Goal: Transaction & Acquisition: Purchase product/service

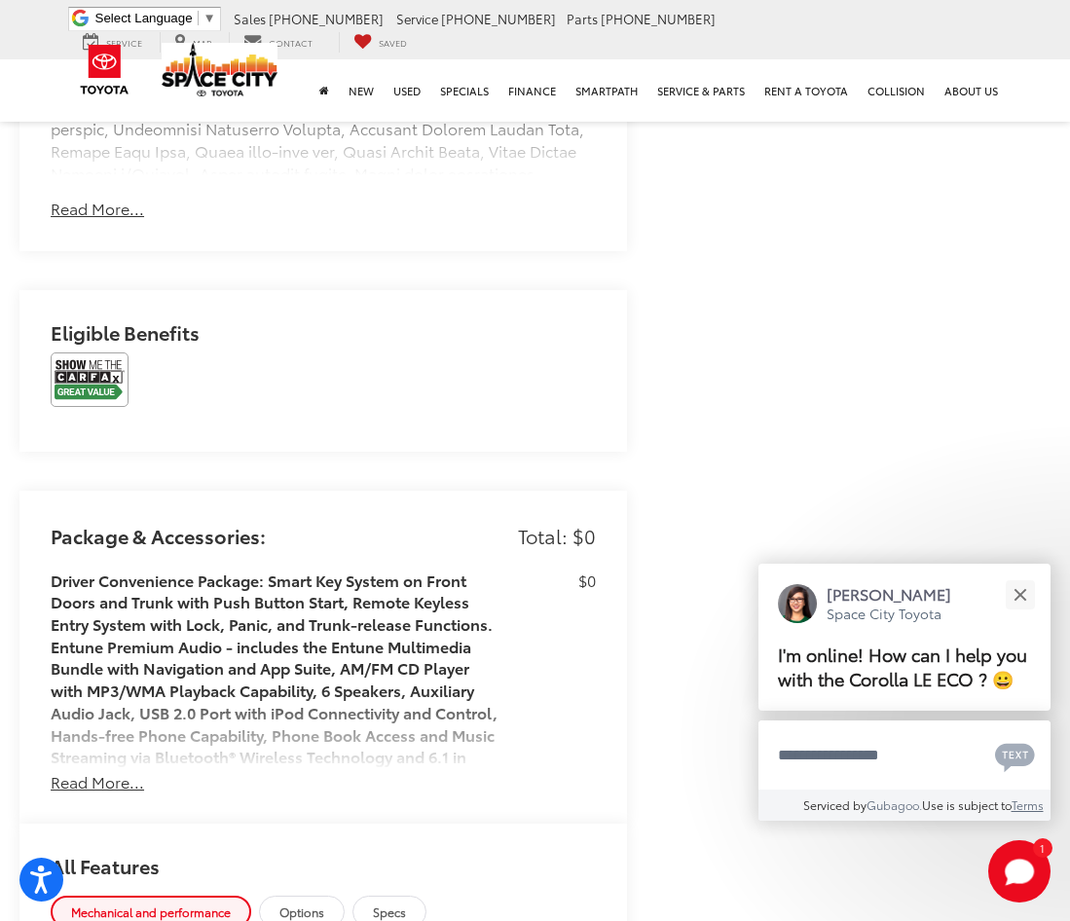
scroll to position [2141, 0]
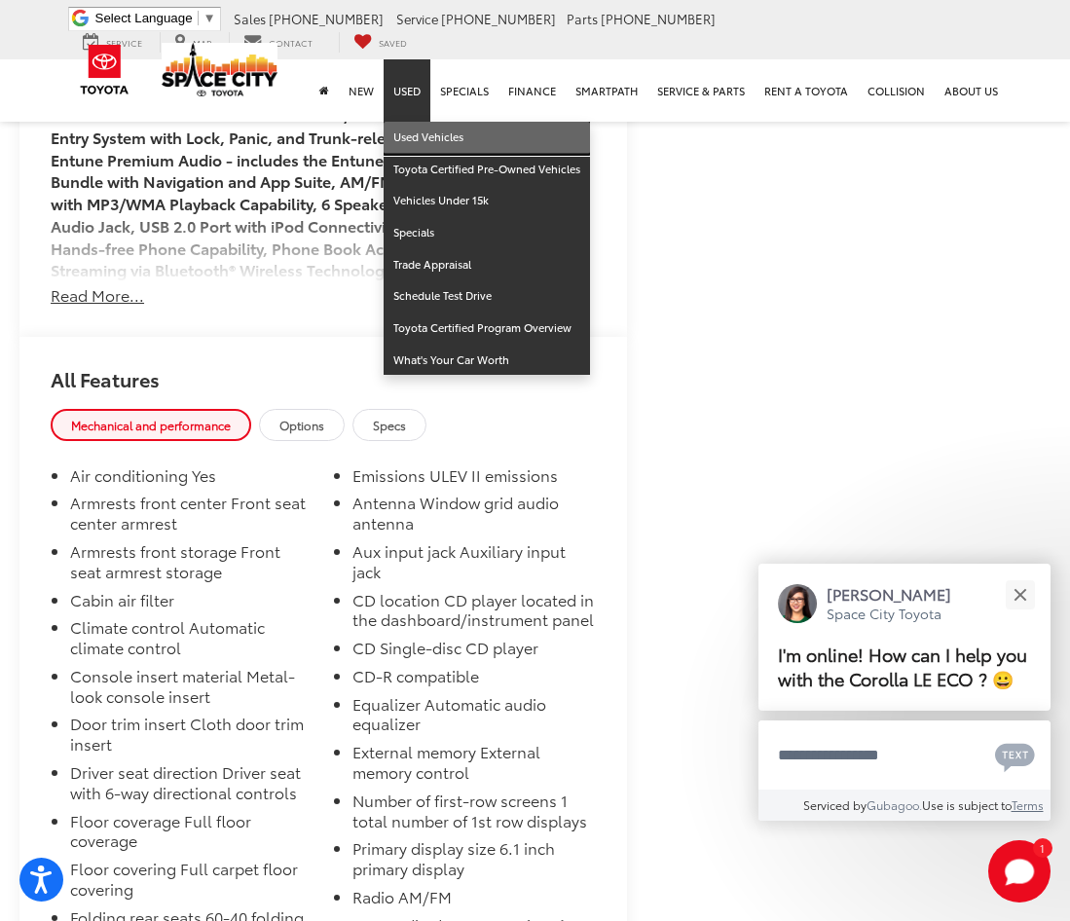
click at [423, 122] on link "Used Vehicles" at bounding box center [486, 138] width 206 height 32
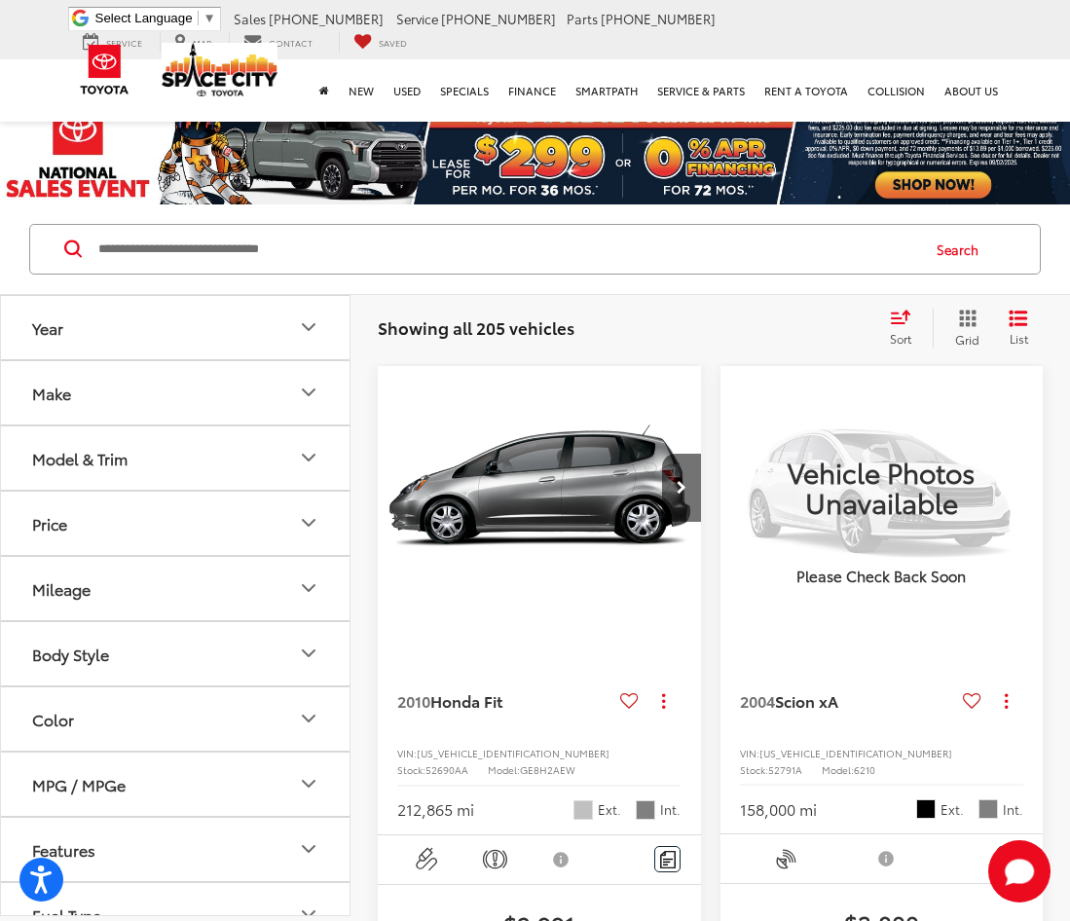
click at [917, 322] on div "Sort" at bounding box center [906, 328] width 53 height 39
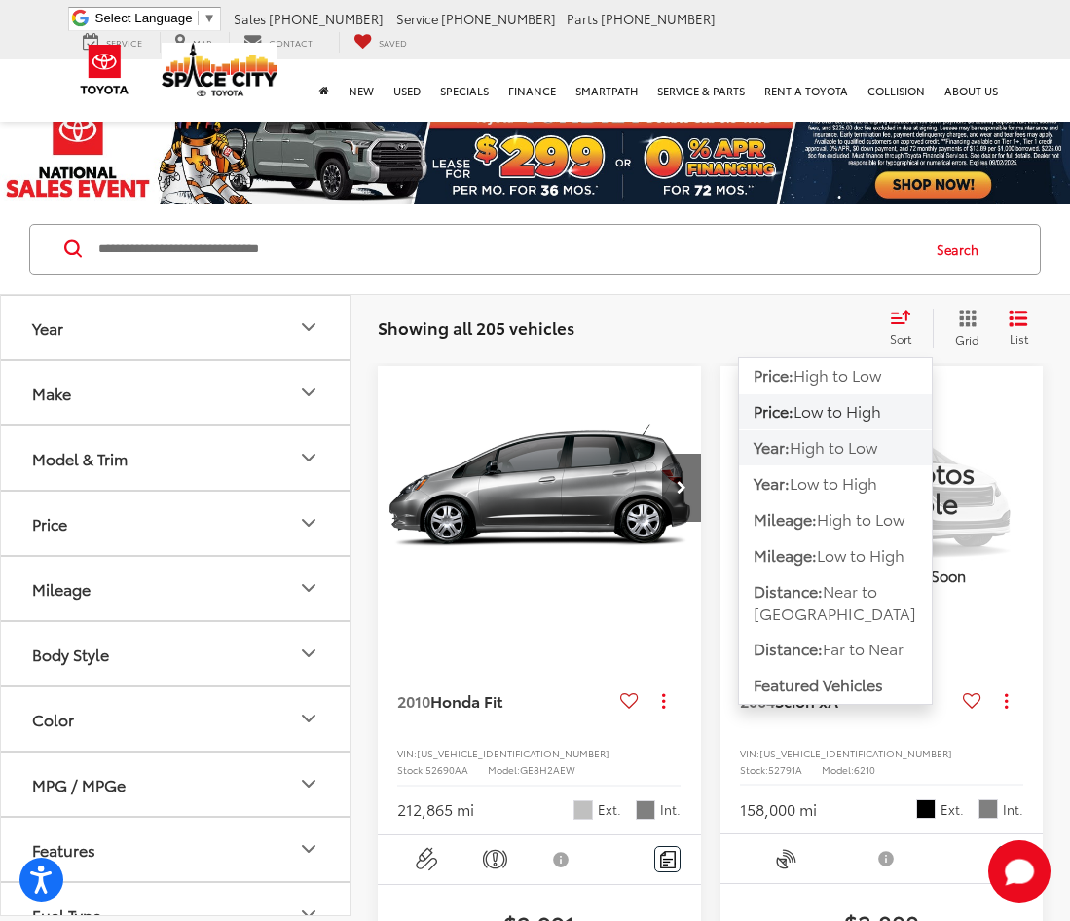
click at [789, 466] on button "Year: High to Low" at bounding box center [835, 483] width 193 height 35
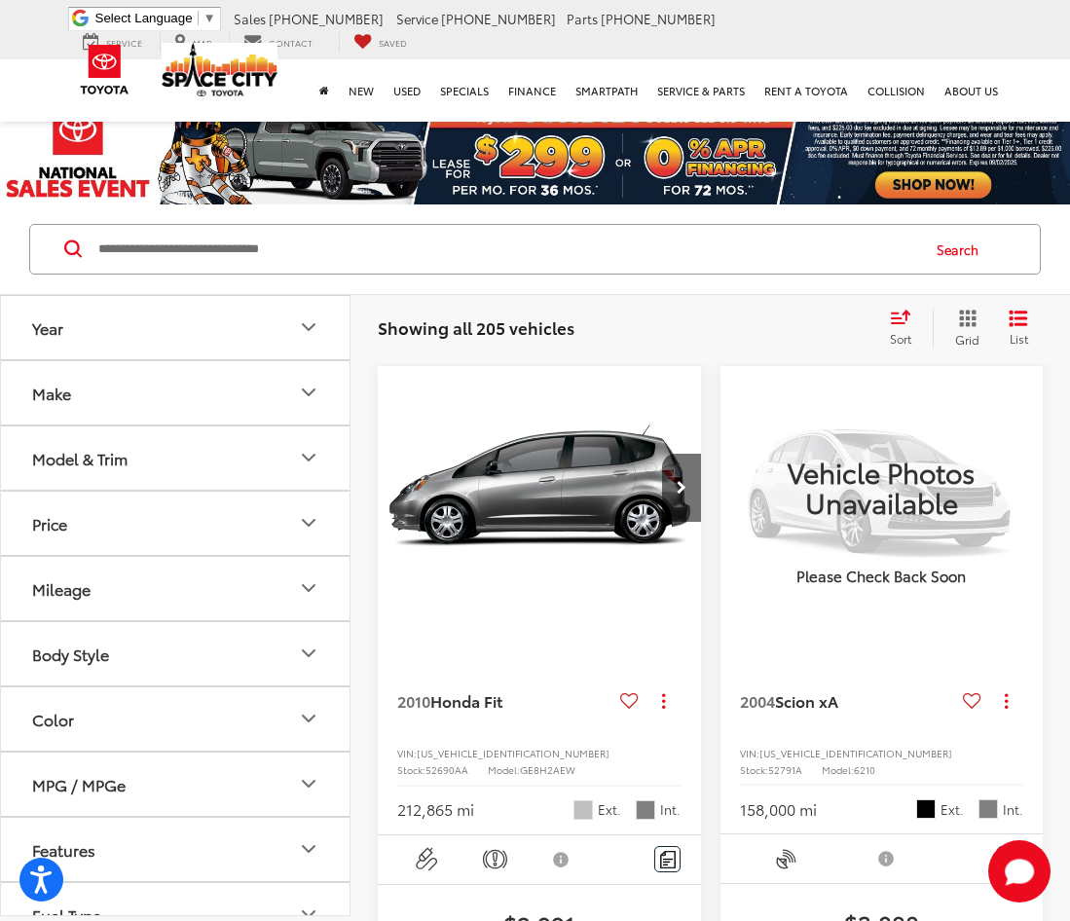
click at [891, 341] on span "Sort" at bounding box center [900, 338] width 21 height 17
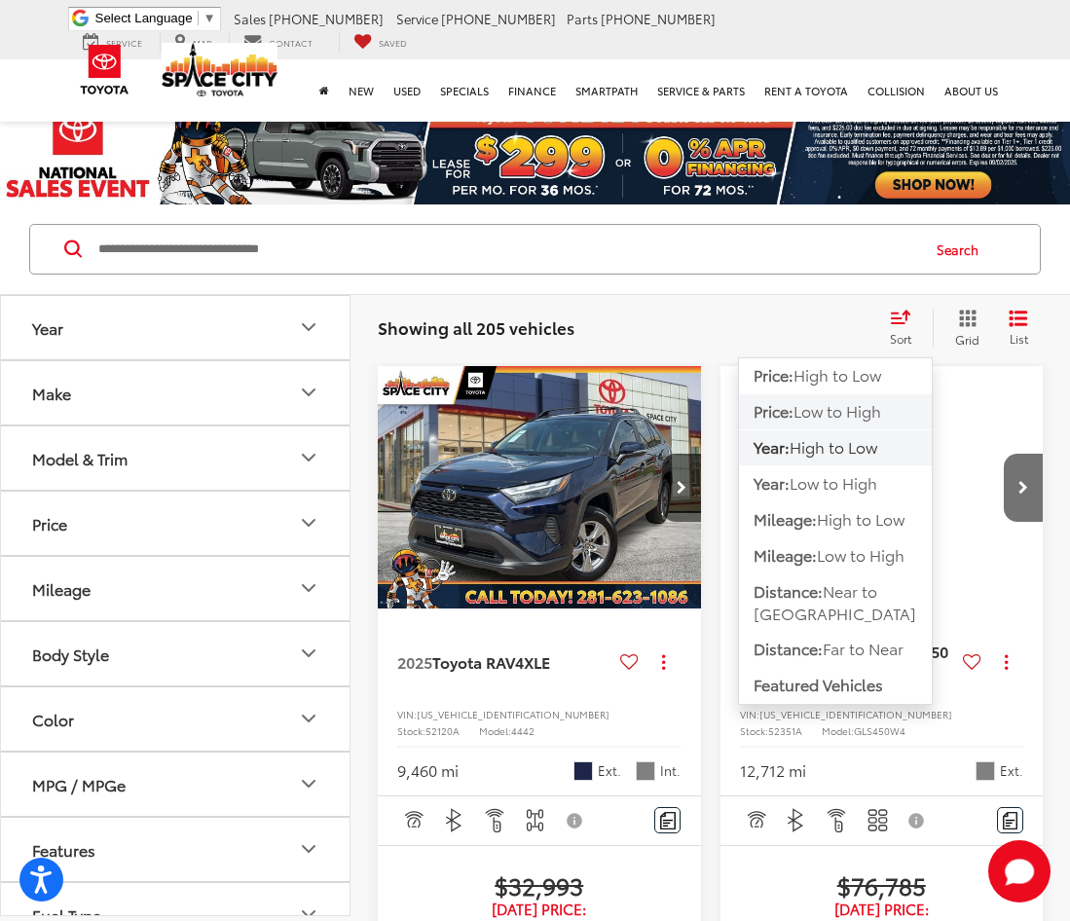
click at [841, 411] on span "Low to High" at bounding box center [837, 410] width 88 height 22
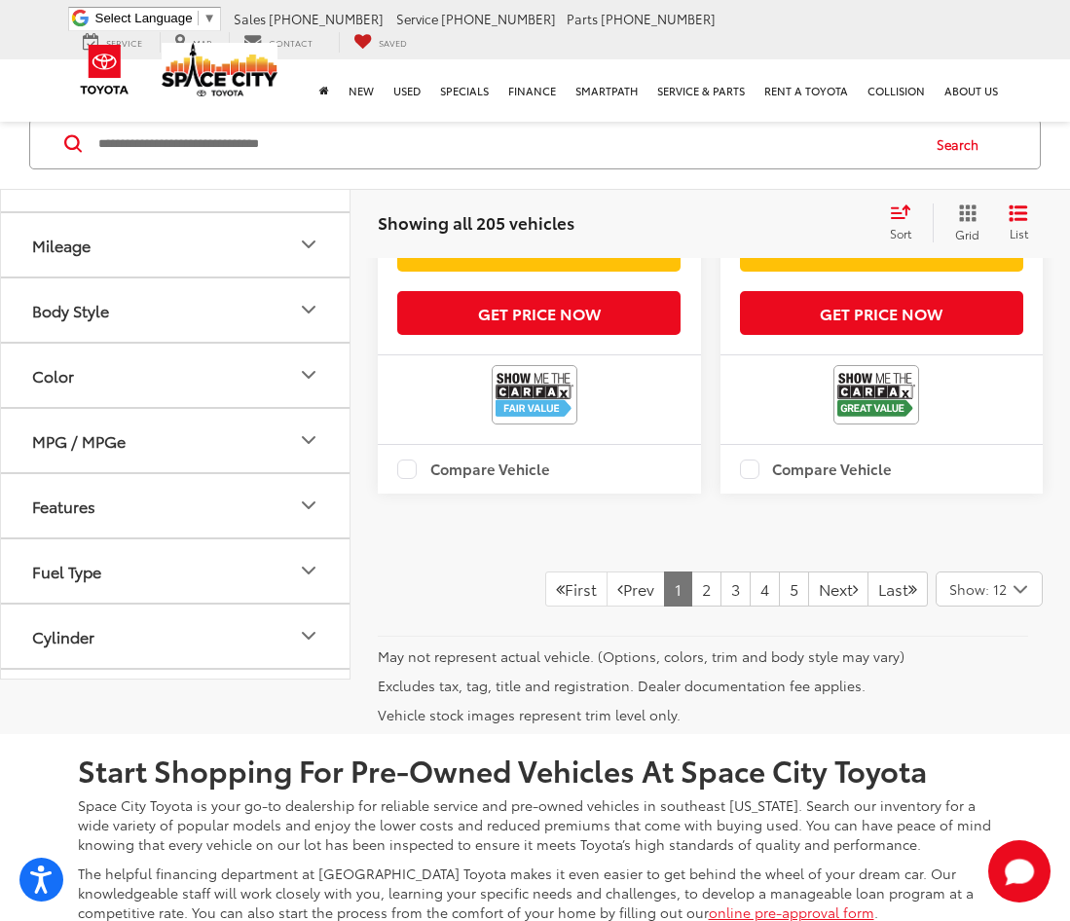
scroll to position [6424, 0]
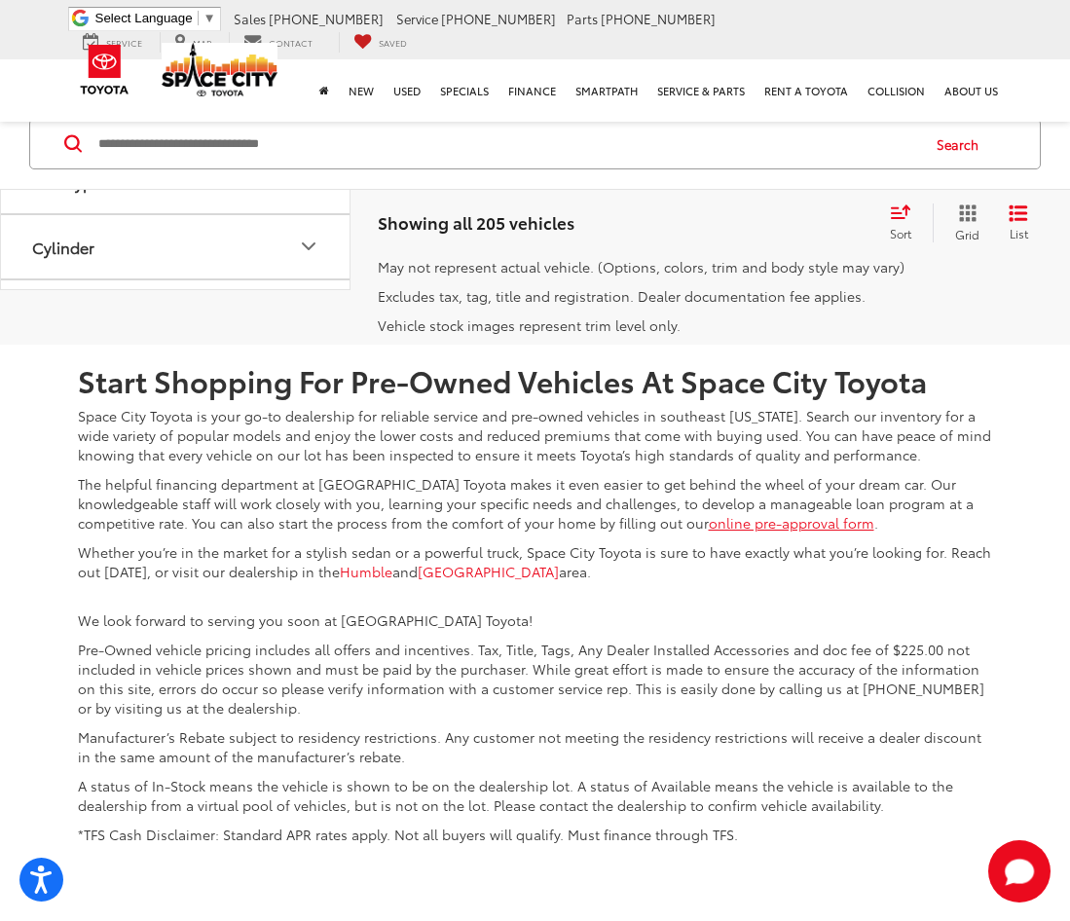
drag, startPoint x: 680, startPoint y: 329, endPoint x: 669, endPoint y: 338, distance: 14.6
click at [691, 217] on link "2" at bounding box center [706, 199] width 30 height 35
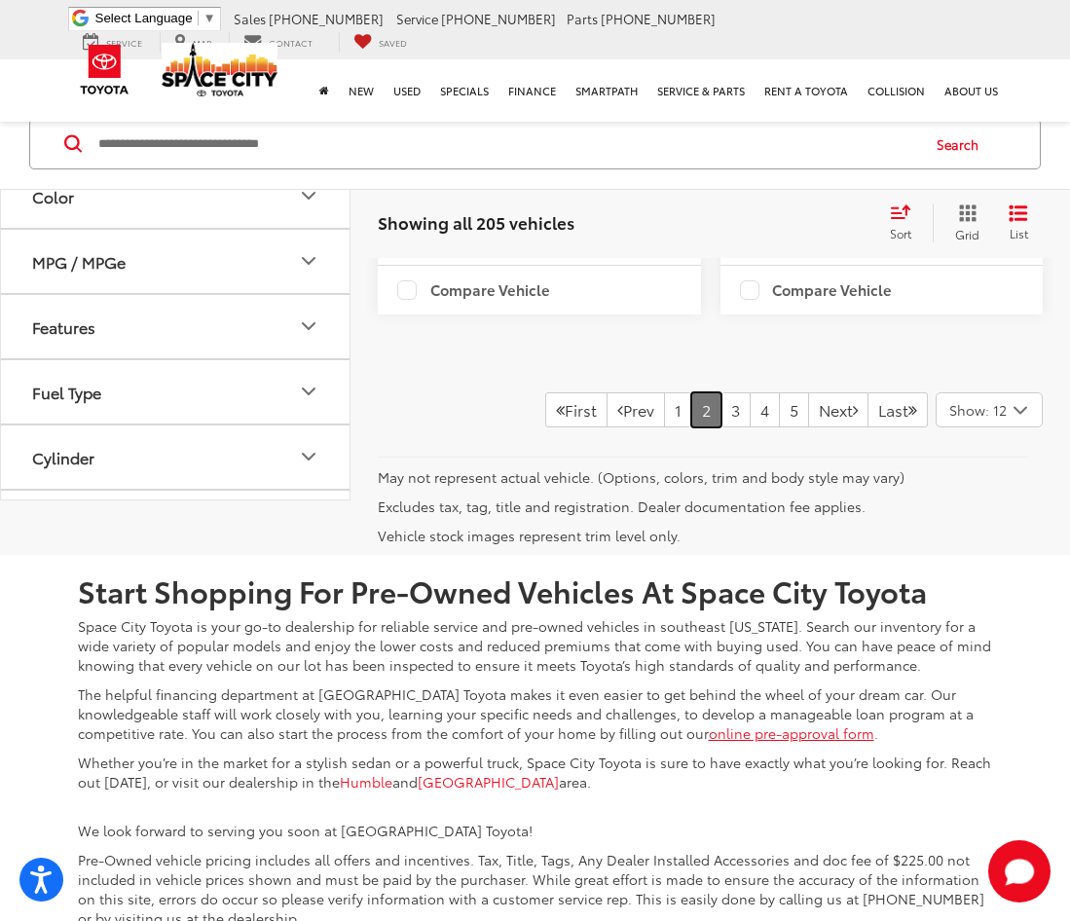
scroll to position [6723, 0]
